Goal: Task Accomplishment & Management: Use online tool/utility

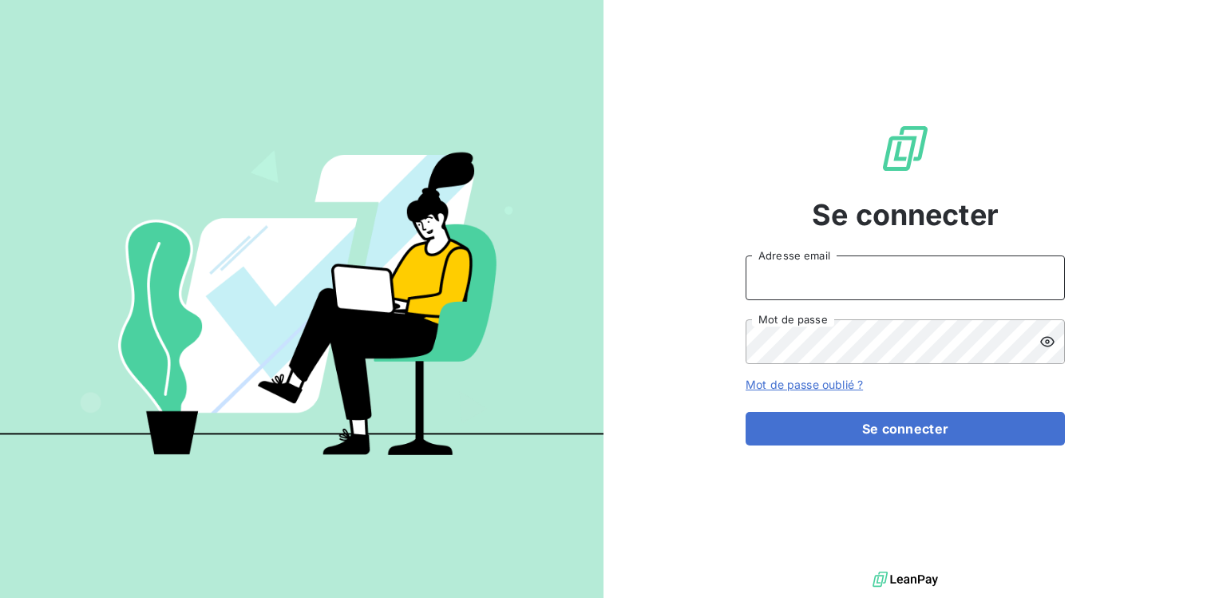
click at [838, 282] on input "Adresse email" at bounding box center [904, 277] width 319 height 45
type input "[DOMAIN_NAME][EMAIL_ADDRESS][DOMAIN_NAME]"
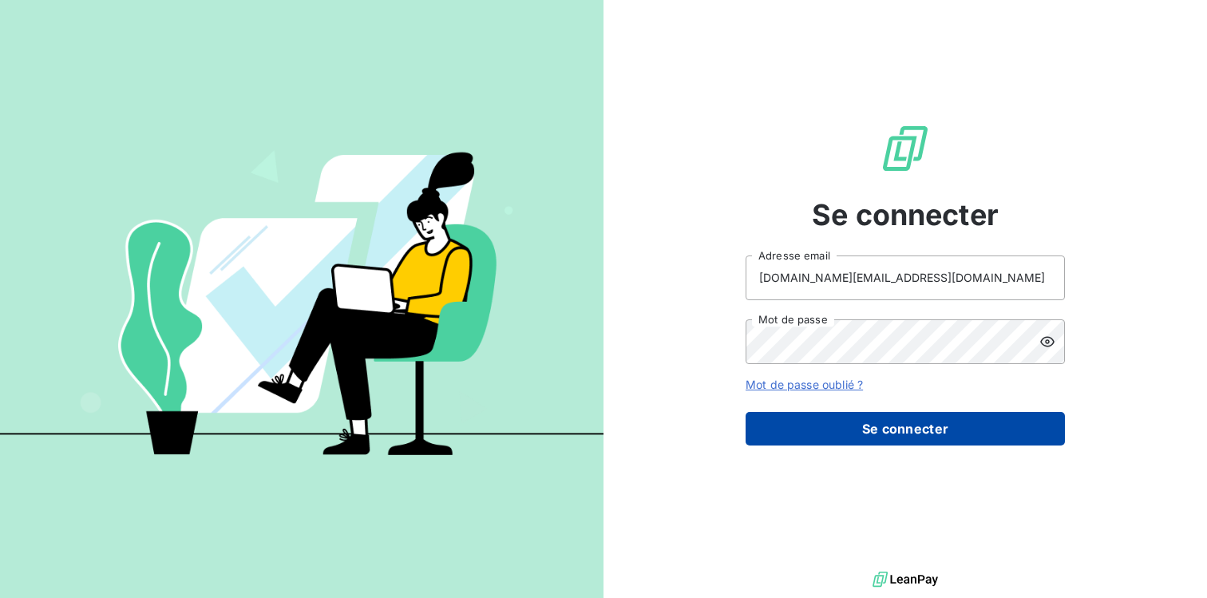
click at [924, 429] on button "Se connecter" at bounding box center [904, 429] width 319 height 34
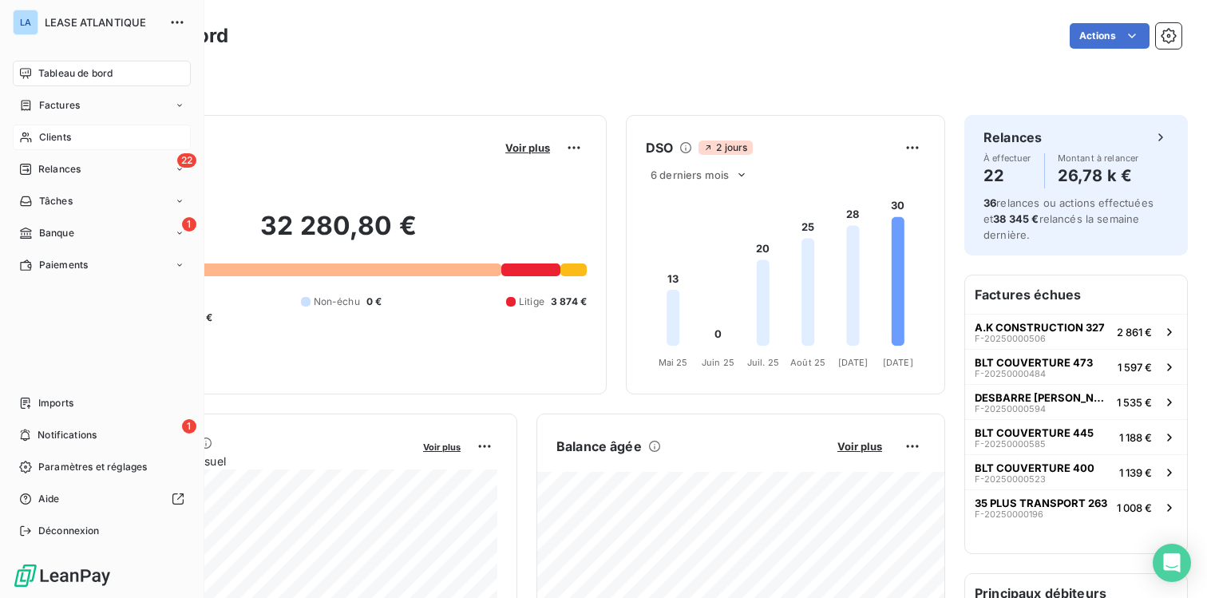
click at [56, 133] on span "Clients" at bounding box center [55, 137] width 32 height 14
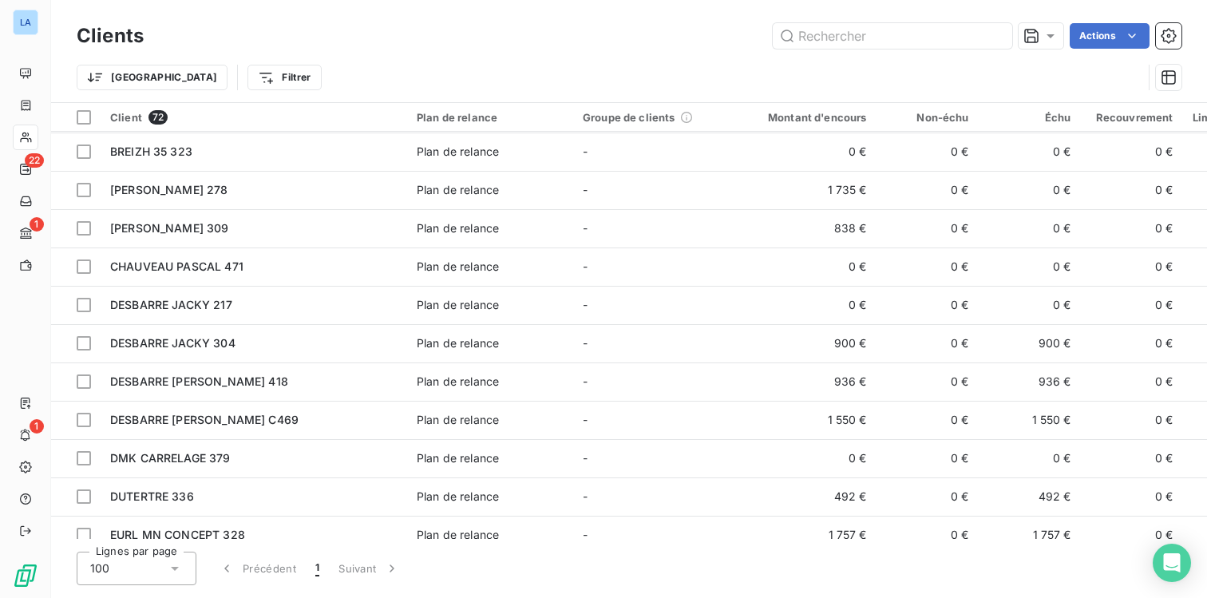
scroll to position [884, 0]
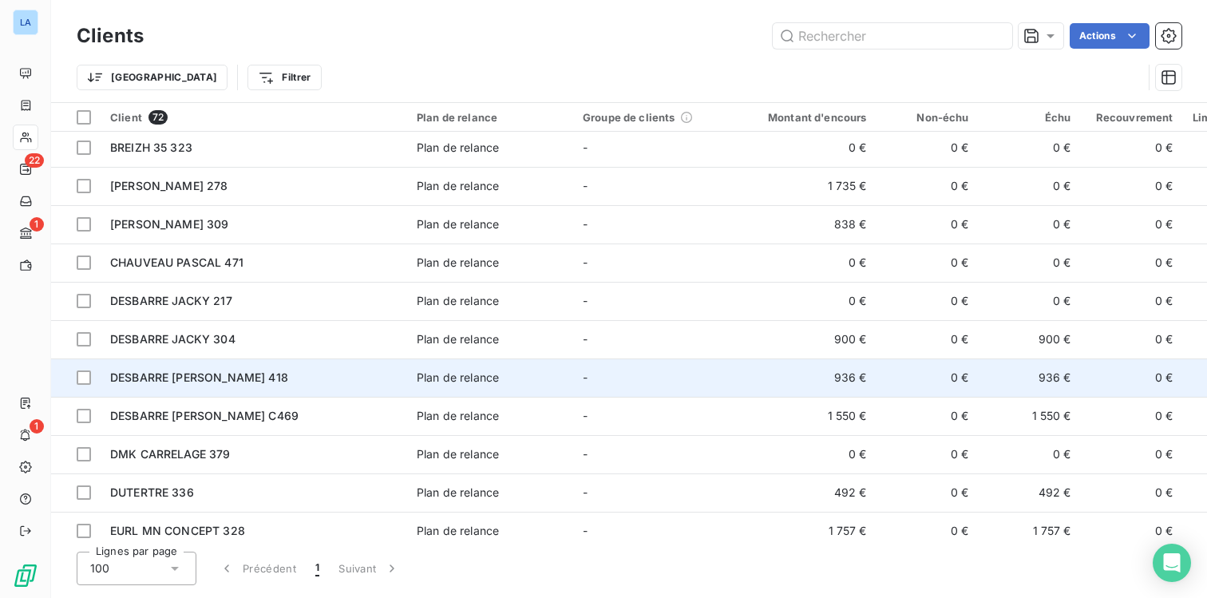
click at [165, 382] on span "DESBARRE [PERSON_NAME] 418" at bounding box center [199, 377] width 178 height 14
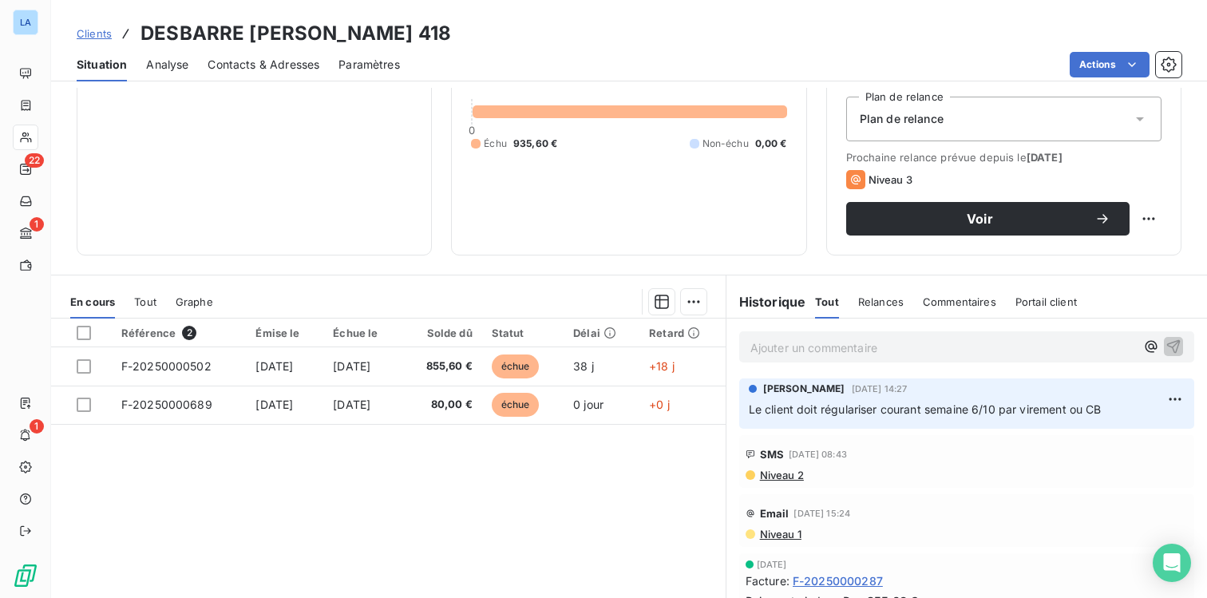
scroll to position [175, 0]
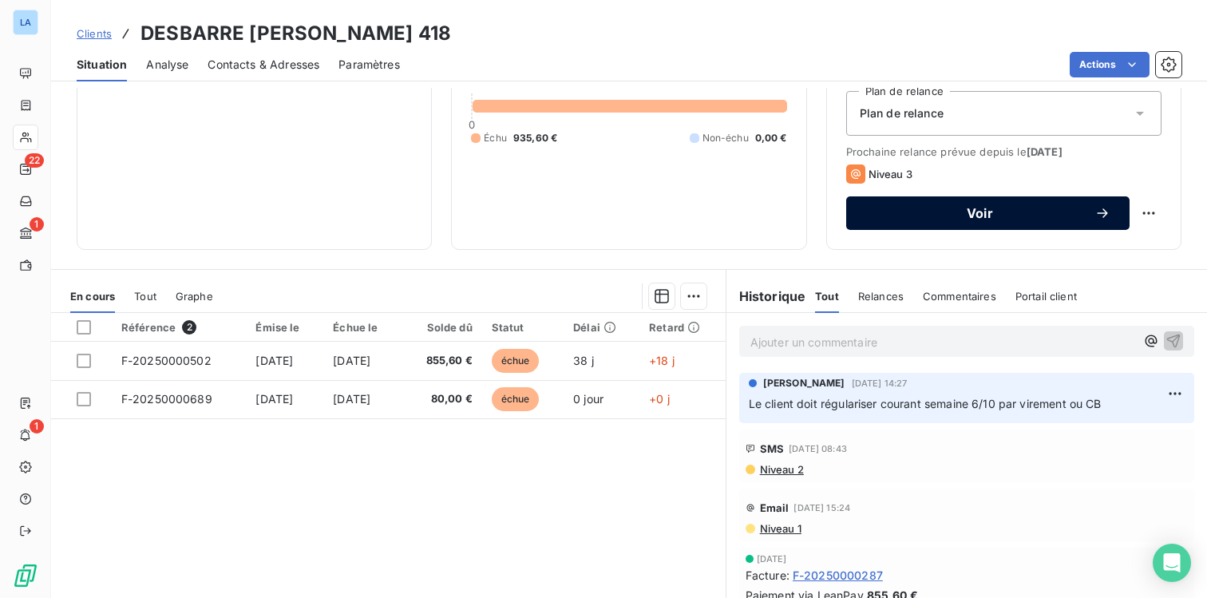
click at [983, 213] on span "Voir" at bounding box center [979, 213] width 229 height 13
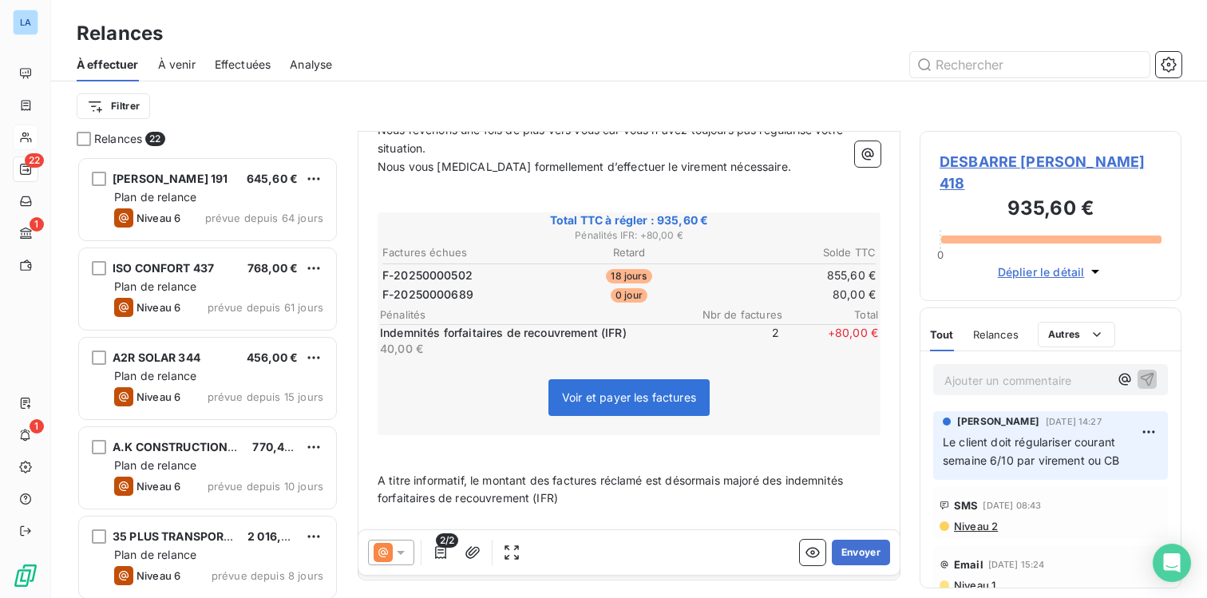
scroll to position [230, 0]
click at [401, 556] on icon at bounding box center [401, 552] width 16 height 16
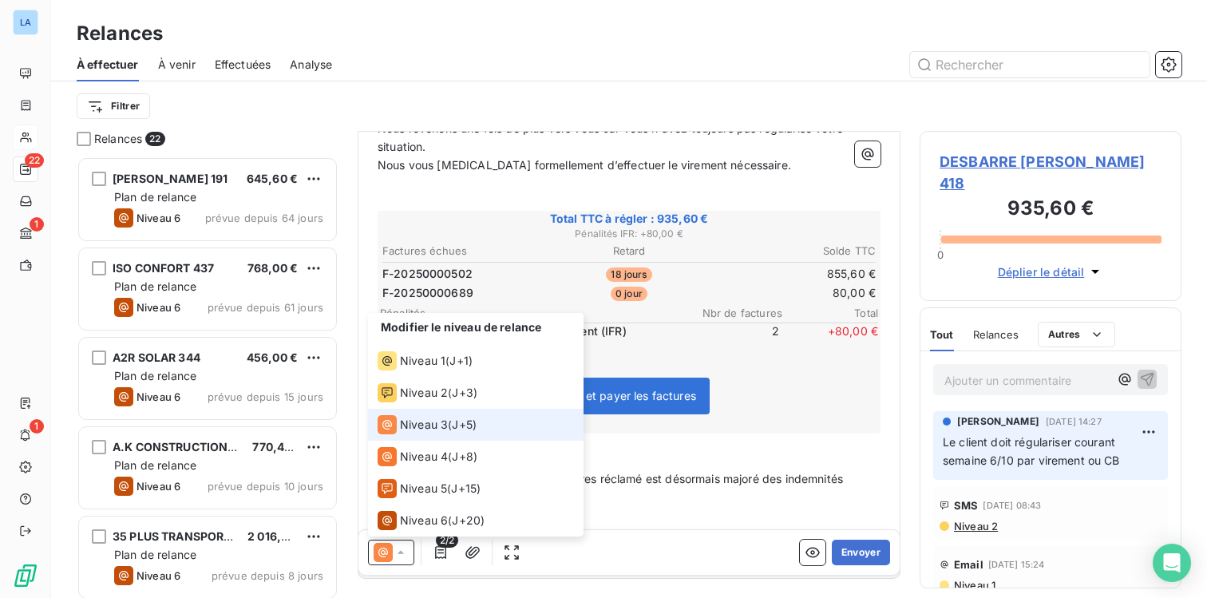
click at [434, 428] on span "Niveau 3" at bounding box center [424, 425] width 48 height 16
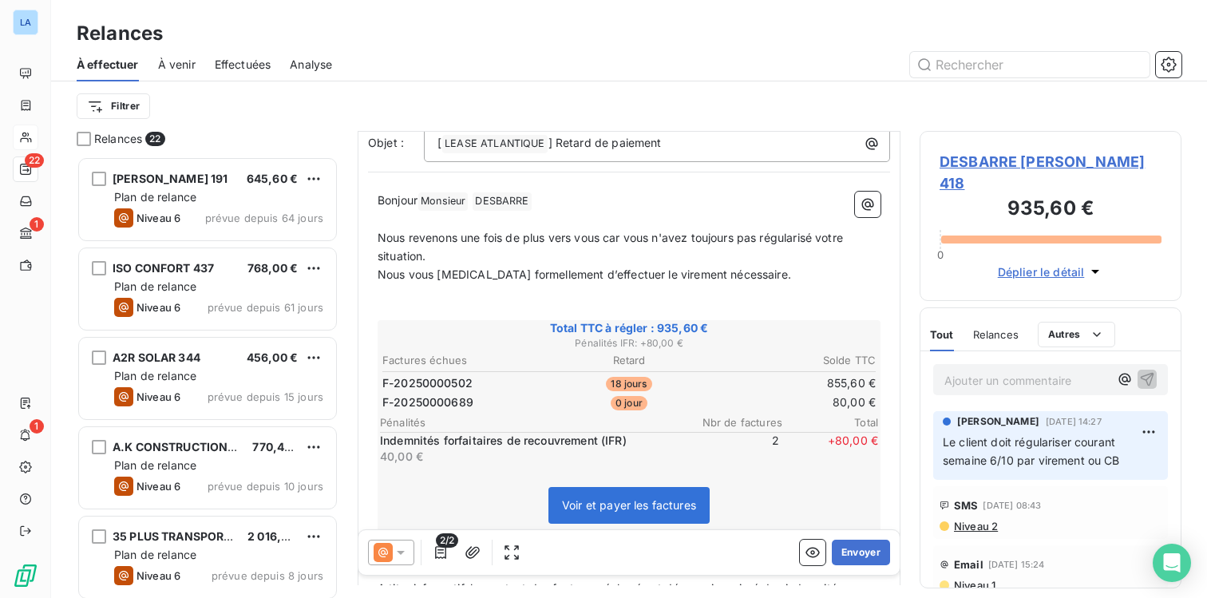
scroll to position [136, 0]
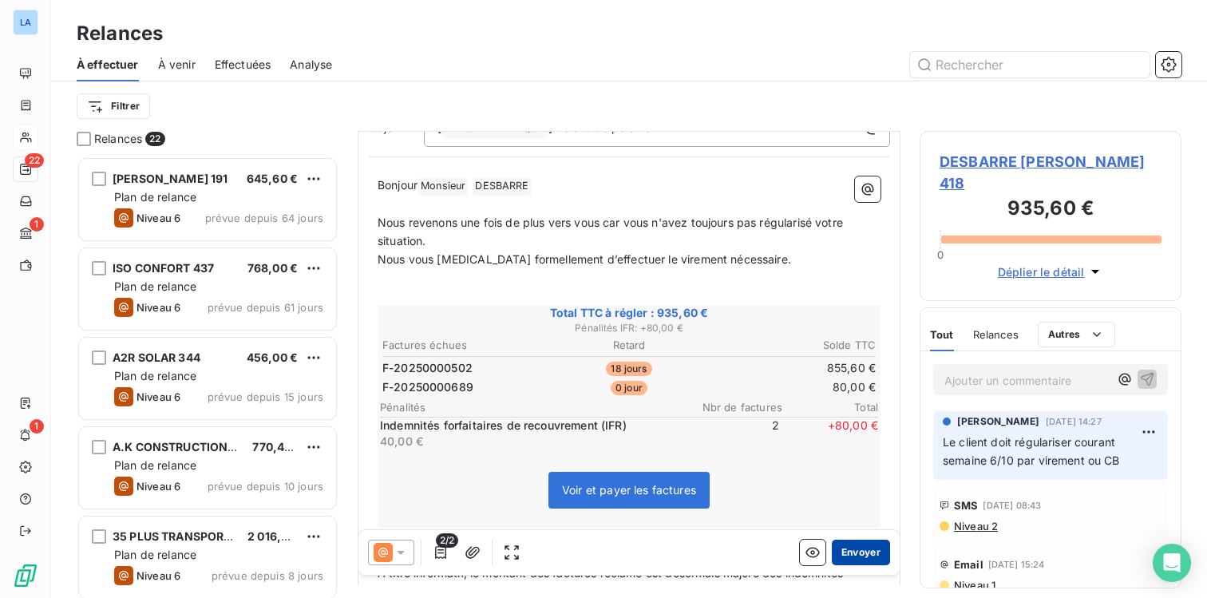
click at [857, 550] on button "Envoyer" at bounding box center [861, 553] width 58 height 26
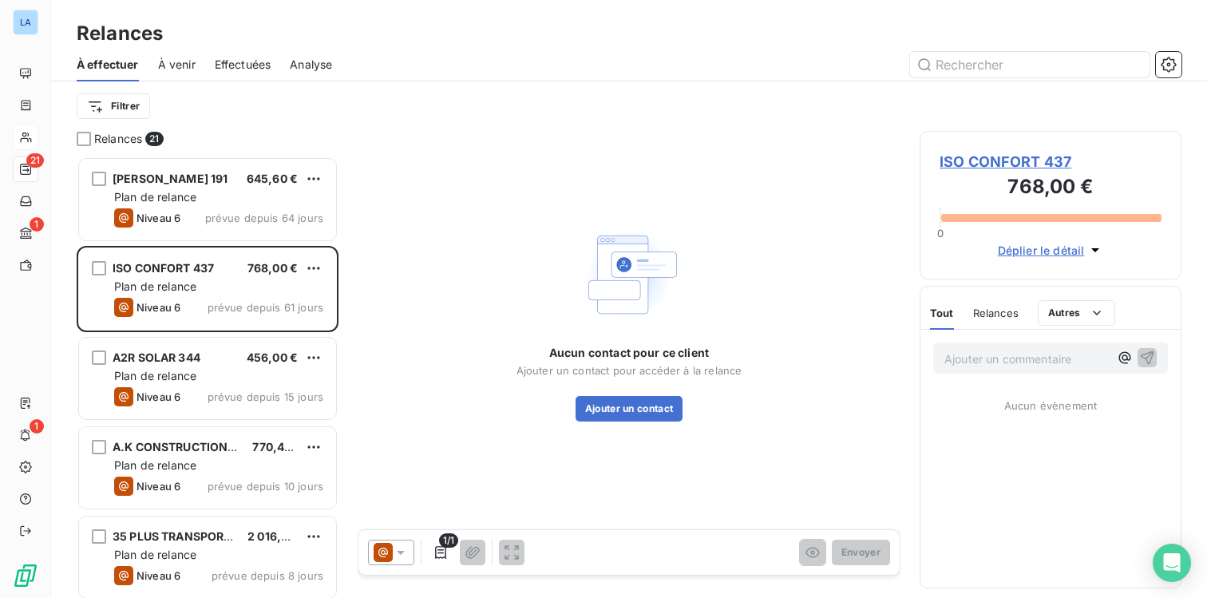
click at [365, 346] on div "Aucun contact pour ce client Ajouter un contact pour accéder à la relance Ajout…" at bounding box center [629, 322] width 543 height 382
click at [977, 65] on input "text" at bounding box center [1029, 65] width 239 height 26
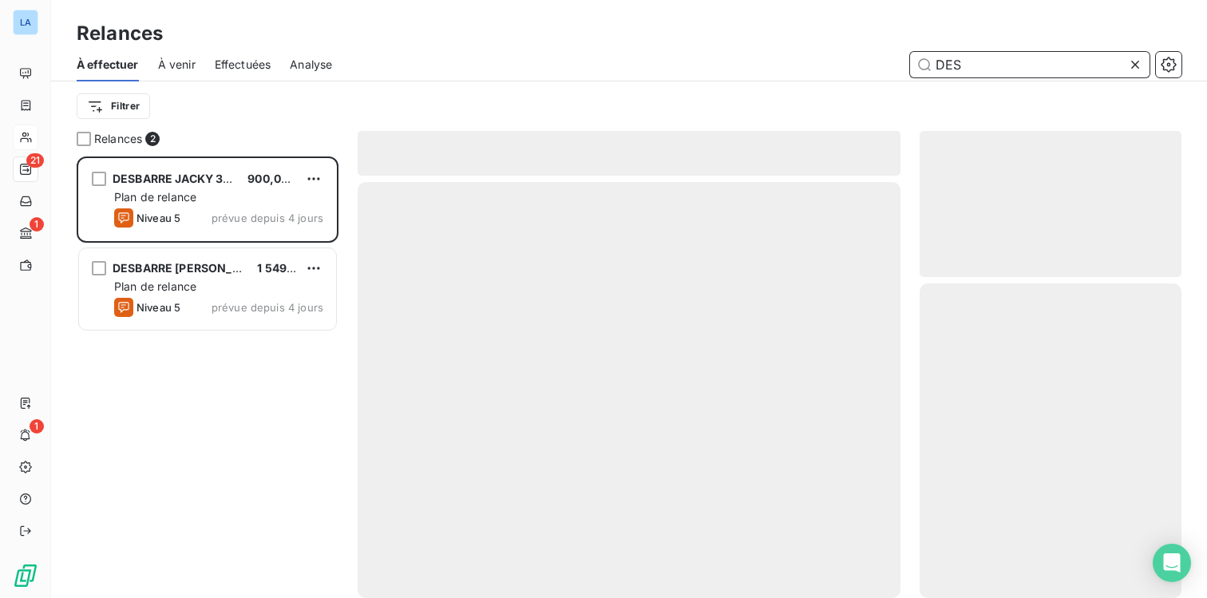
scroll to position [441, 262]
type input "DES"
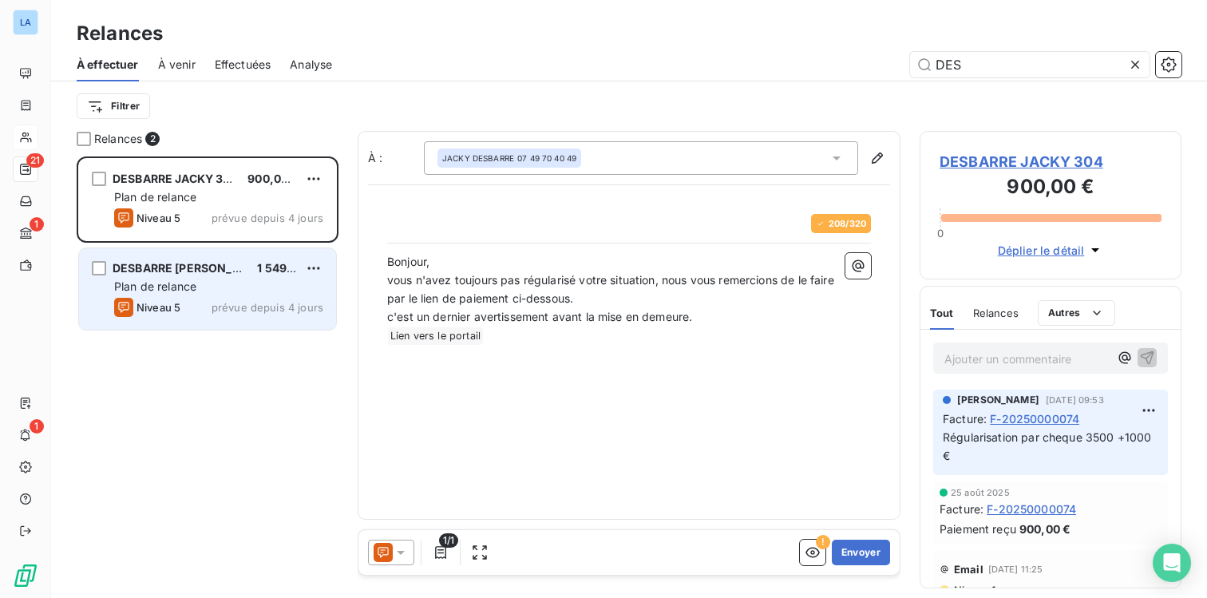
click at [219, 298] on div "Niveau 5 prévue depuis 4 jours" at bounding box center [218, 307] width 209 height 19
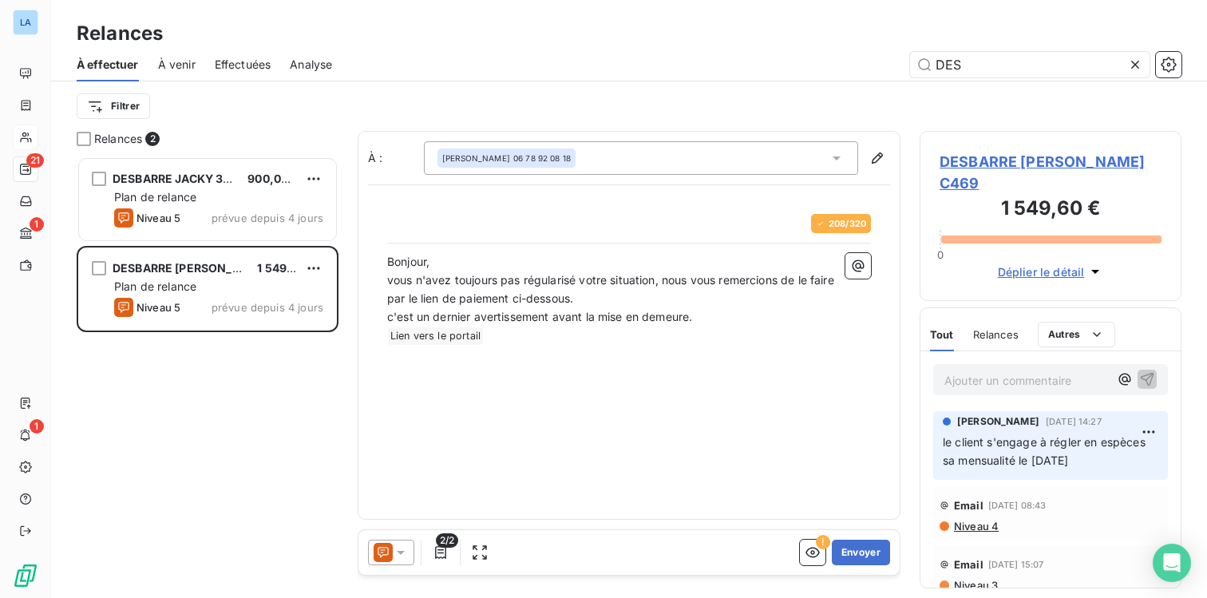
click at [244, 66] on span "Effectuées" at bounding box center [243, 65] width 57 height 16
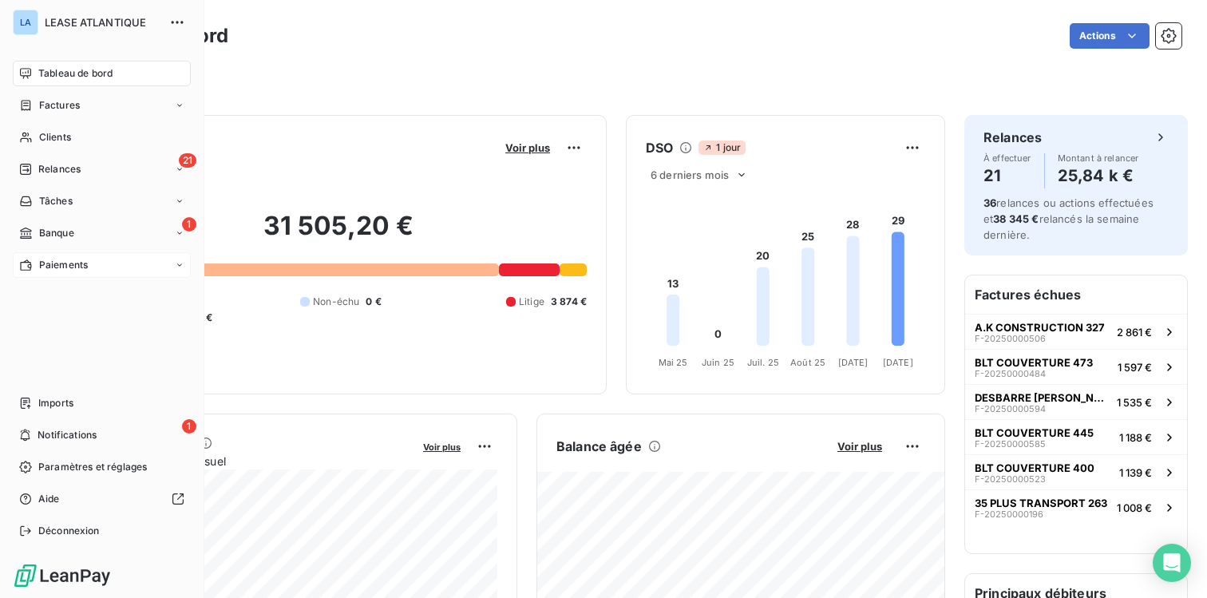
click at [48, 264] on span "Paiements" at bounding box center [63, 265] width 49 height 14
